Goal: Check status: Check status

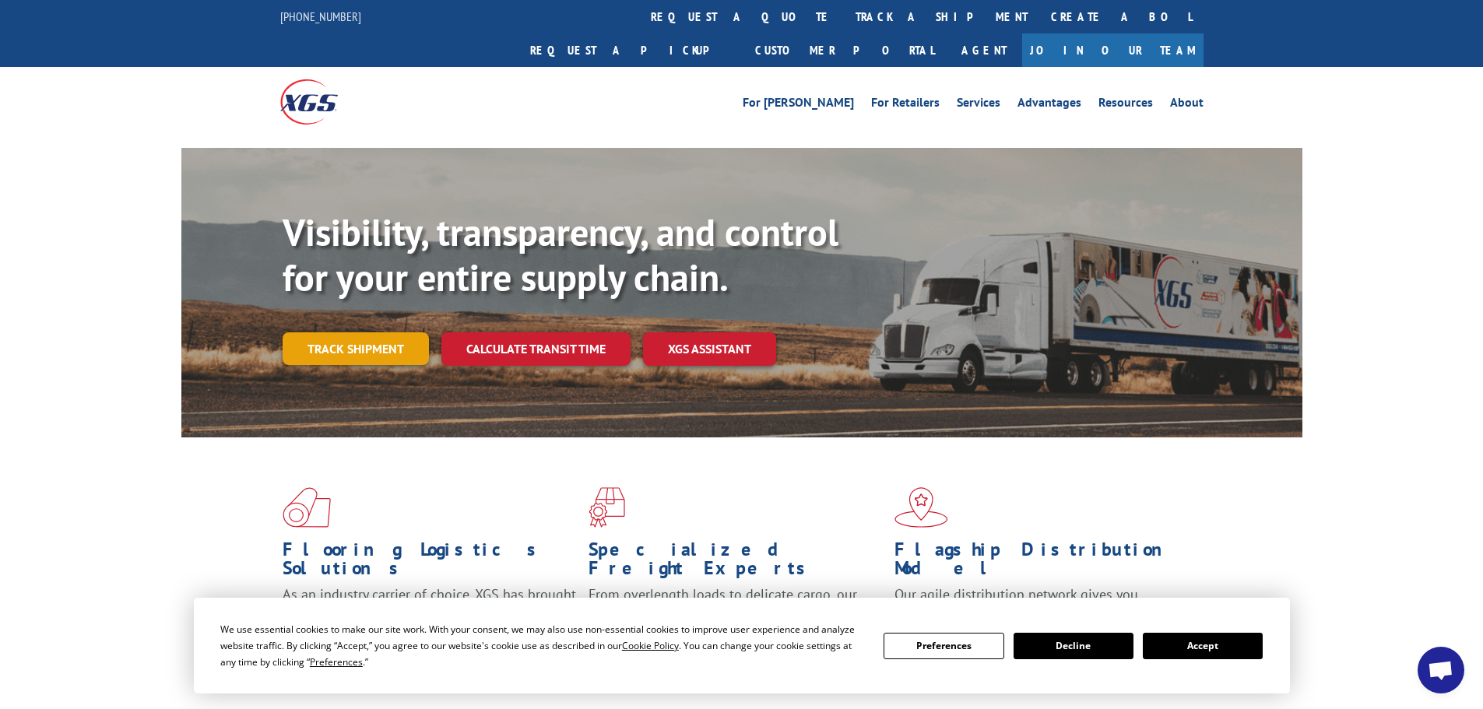
click at [347, 332] on link "Track shipment" at bounding box center [356, 348] width 146 height 33
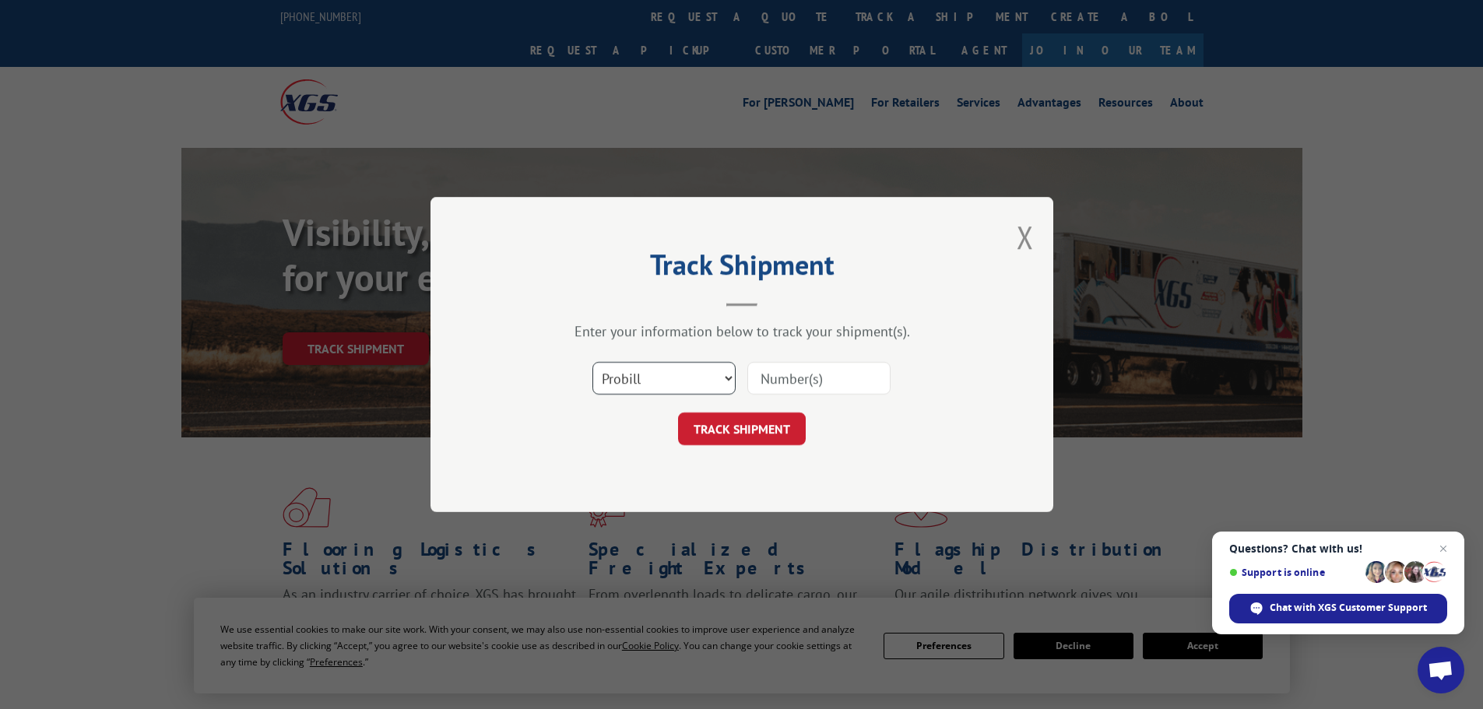
click at [657, 382] on select "Select category... Probill BOL PO" at bounding box center [664, 378] width 143 height 33
select select "po"
click at [593, 362] on select "Select category... Probill BOL PO" at bounding box center [664, 378] width 143 height 33
click at [802, 380] on input at bounding box center [818, 378] width 143 height 33
paste input "6005971"
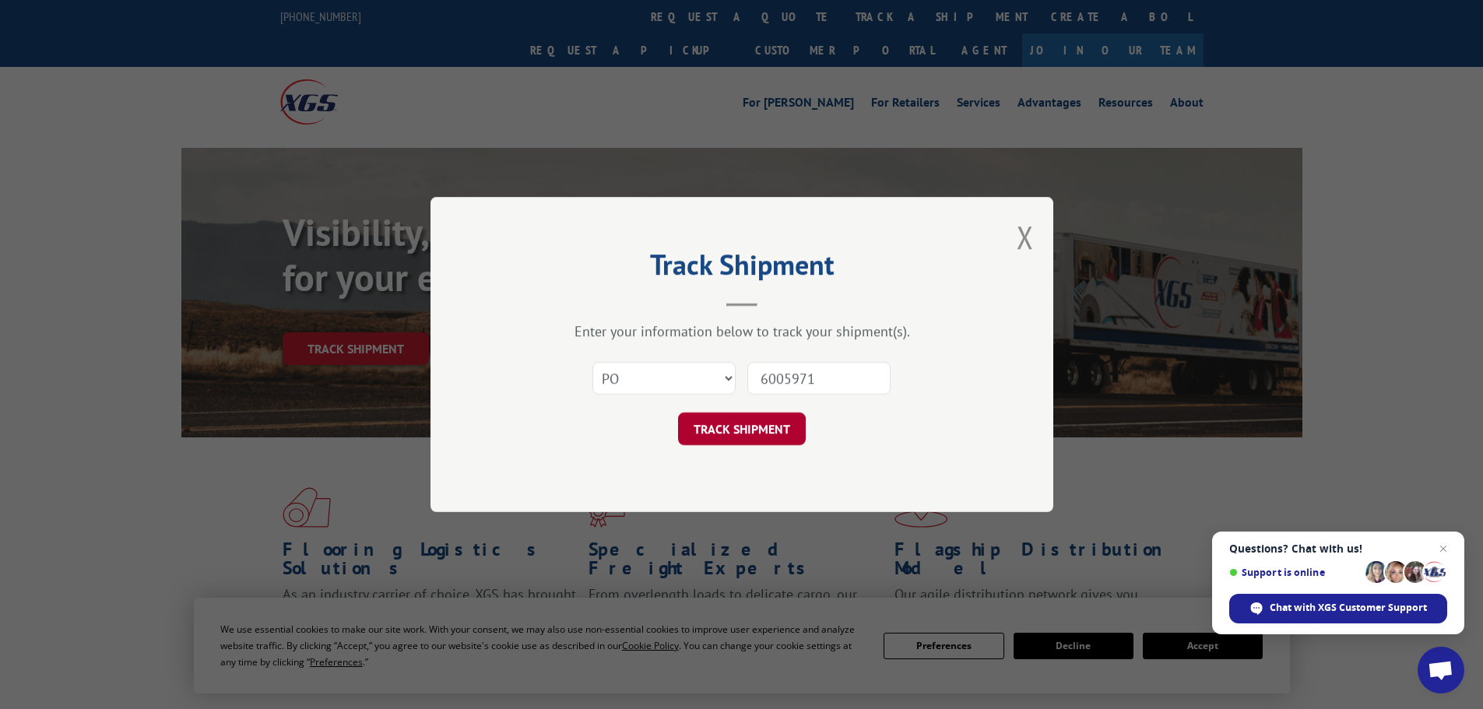
type input "6005971"
click at [717, 434] on button "TRACK SHIPMENT" at bounding box center [742, 429] width 128 height 33
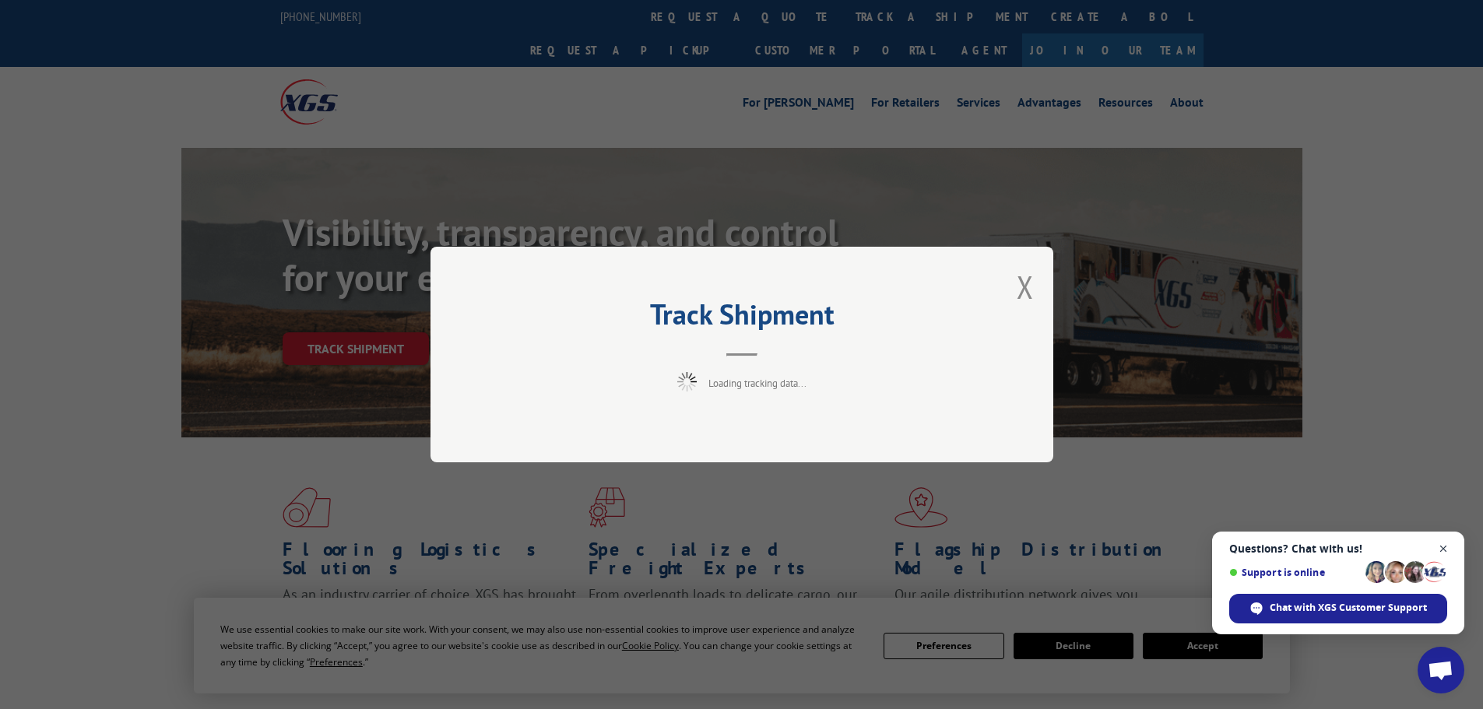
click at [1444, 547] on span "Close chat" at bounding box center [1443, 549] width 19 height 19
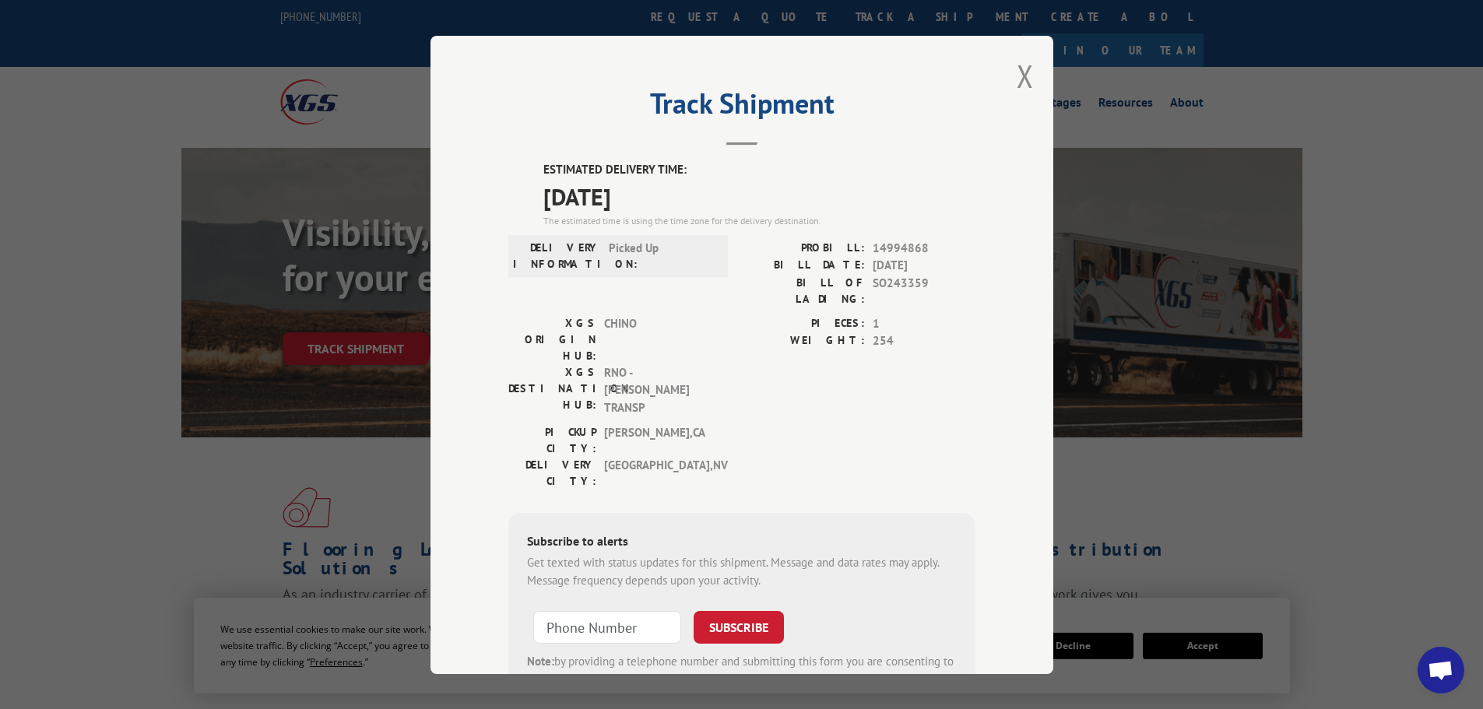
click at [1010, 77] on div "Track Shipment ESTIMATED DELIVERY TIME: [DATE] The estimated time is using the …" at bounding box center [742, 355] width 623 height 638
click at [1027, 78] on button "Close modal" at bounding box center [1025, 75] width 17 height 41
